Goal: Task Accomplishment & Management: Complete application form

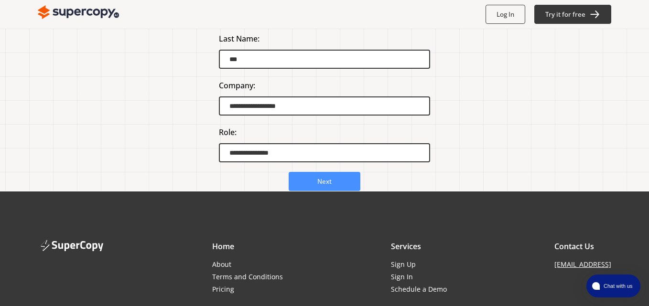
scroll to position [120, 0]
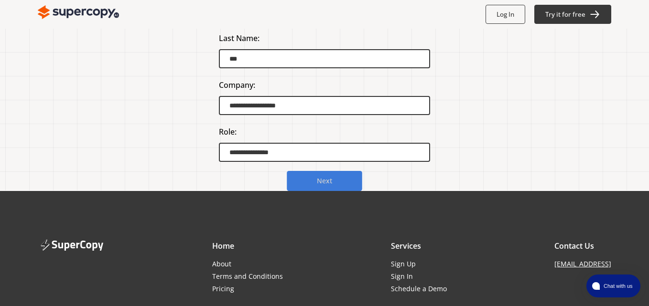
click at [332, 184] on button "Next" at bounding box center [324, 181] width 75 height 20
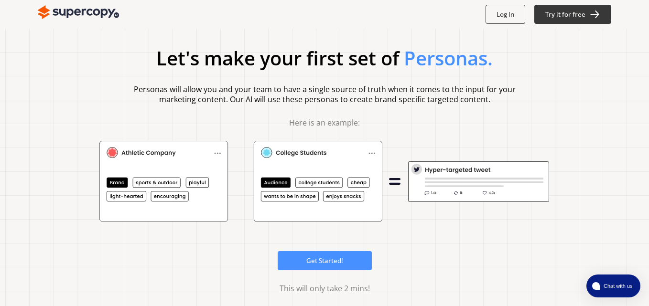
scroll to position [26, 0]
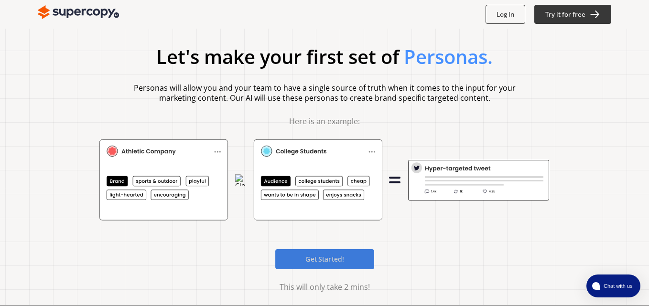
click at [310, 263] on b "Get Started!" at bounding box center [324, 259] width 39 height 9
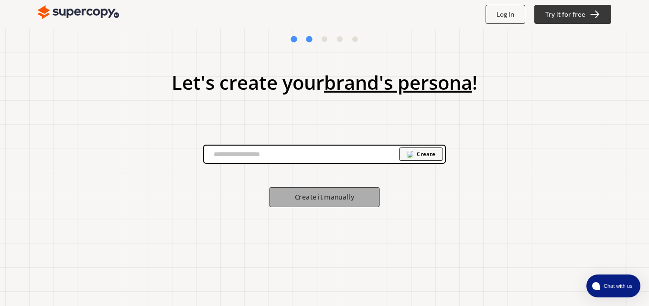
click at [299, 195] on b "Create it manually" at bounding box center [324, 197] width 59 height 9
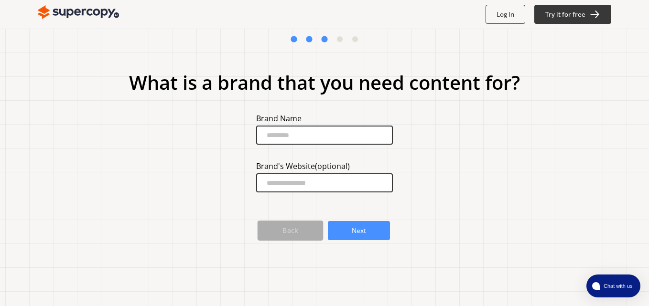
click at [298, 230] on button "Back" at bounding box center [290, 231] width 66 height 20
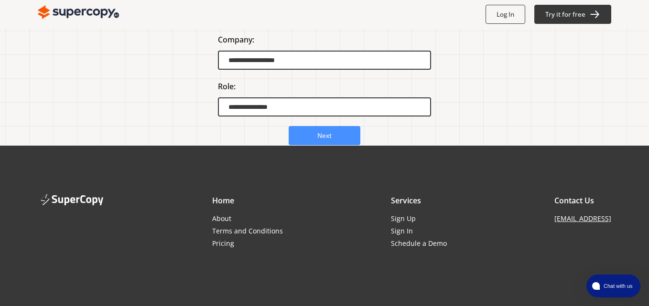
scroll to position [179, 0]
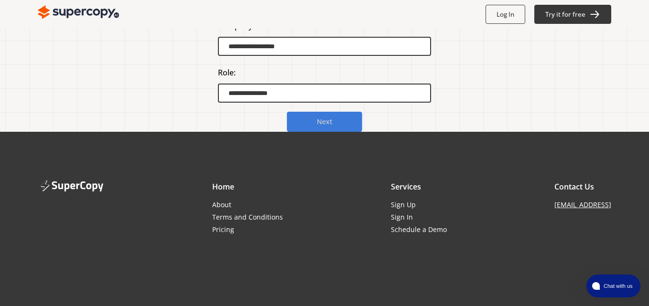
click at [324, 120] on b "Next" at bounding box center [324, 122] width 15 height 9
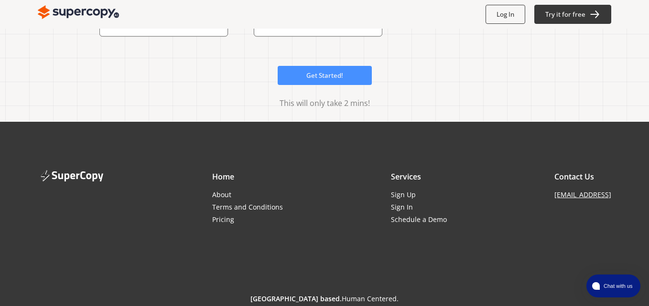
scroll to position [207, 0]
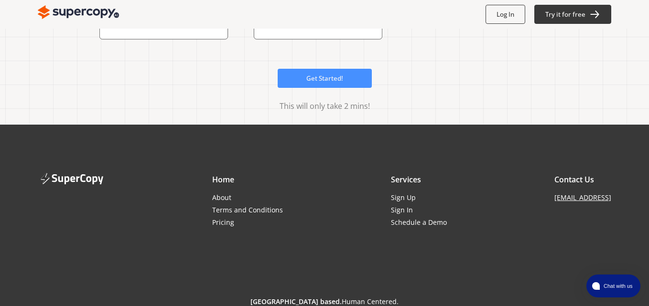
click at [312, 106] on span "This will only take 2 mins!" at bounding box center [324, 106] width 573 height 8
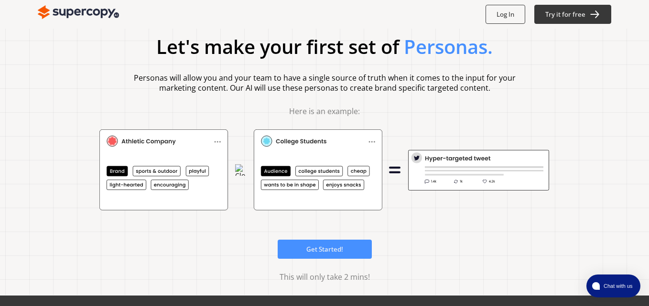
scroll to position [32, 0]
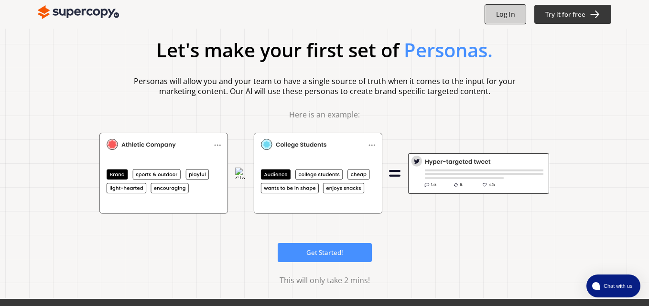
click at [504, 16] on b "Log In" at bounding box center [505, 14] width 19 height 9
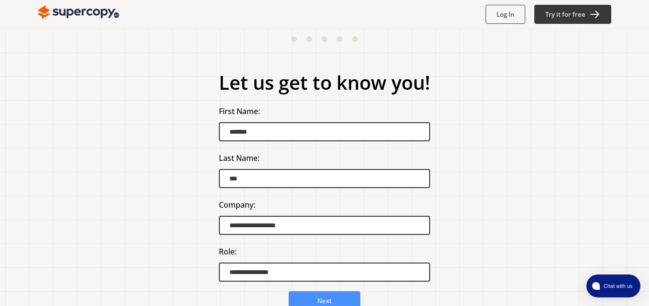
scroll to position [0, 0]
click at [327, 300] on b "Next" at bounding box center [324, 301] width 15 height 9
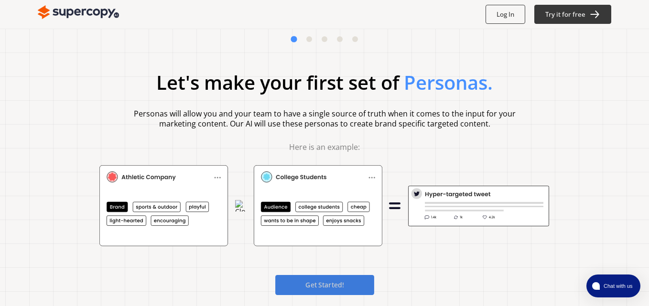
click at [324, 287] on b "Get Started!" at bounding box center [324, 284] width 39 height 9
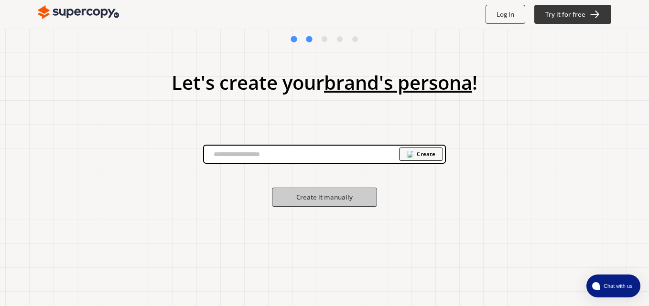
click at [240, 156] on input "text" at bounding box center [301, 154] width 195 height 14
paste input "**********"
type input "**********"
click at [431, 153] on b "Create" at bounding box center [426, 154] width 19 height 8
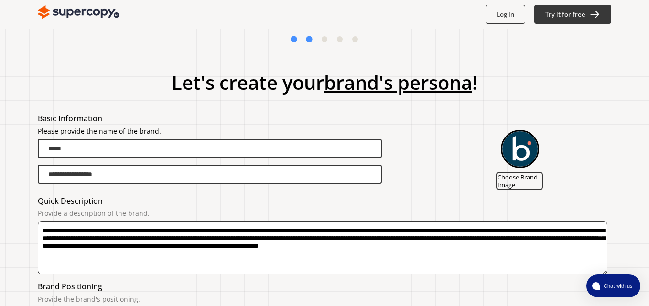
click at [415, 188] on div "**********" at bounding box center [324, 159] width 573 height 63
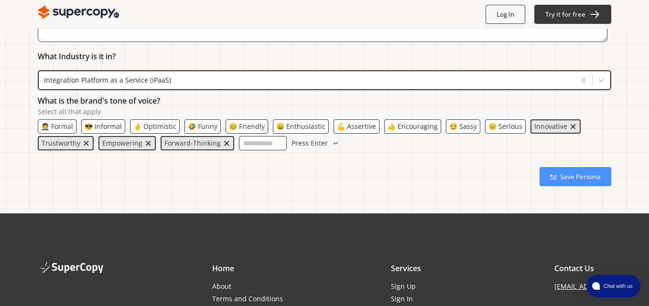
scroll to position [320, 0]
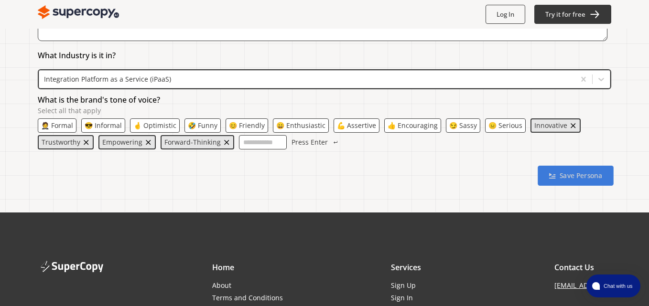
click at [562, 179] on b "Save Persona" at bounding box center [580, 175] width 43 height 9
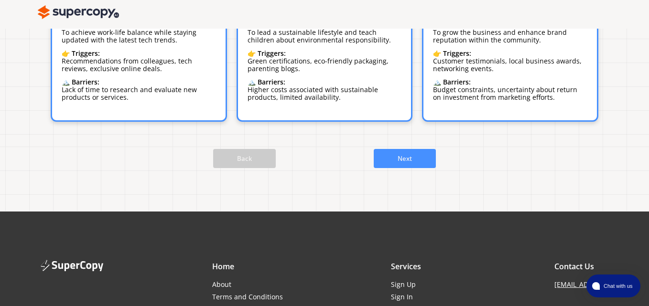
scroll to position [267, 0]
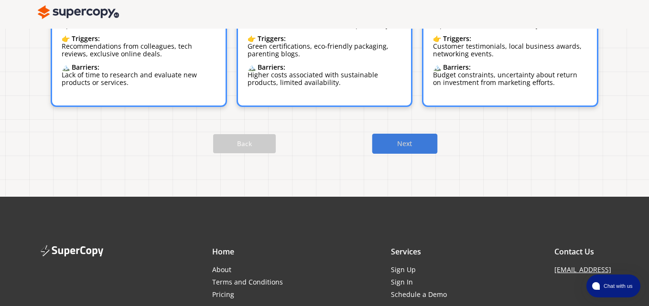
click at [387, 134] on button "Next" at bounding box center [404, 144] width 65 height 20
click at [410, 139] on b "Next" at bounding box center [404, 143] width 15 height 9
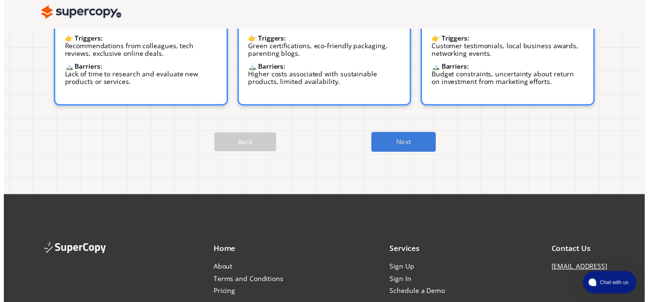
scroll to position [0, 0]
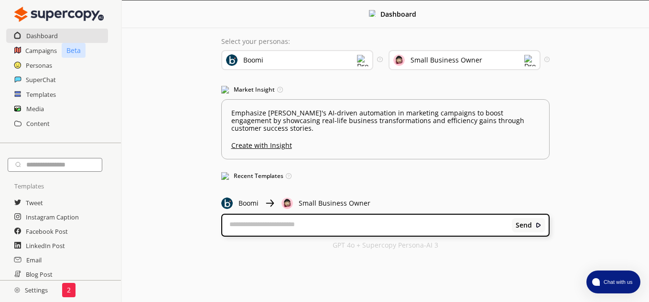
click at [438, 60] on div "Small Business Owner" at bounding box center [446, 60] width 72 height 8
